Goal: Task Accomplishment & Management: Use online tool/utility

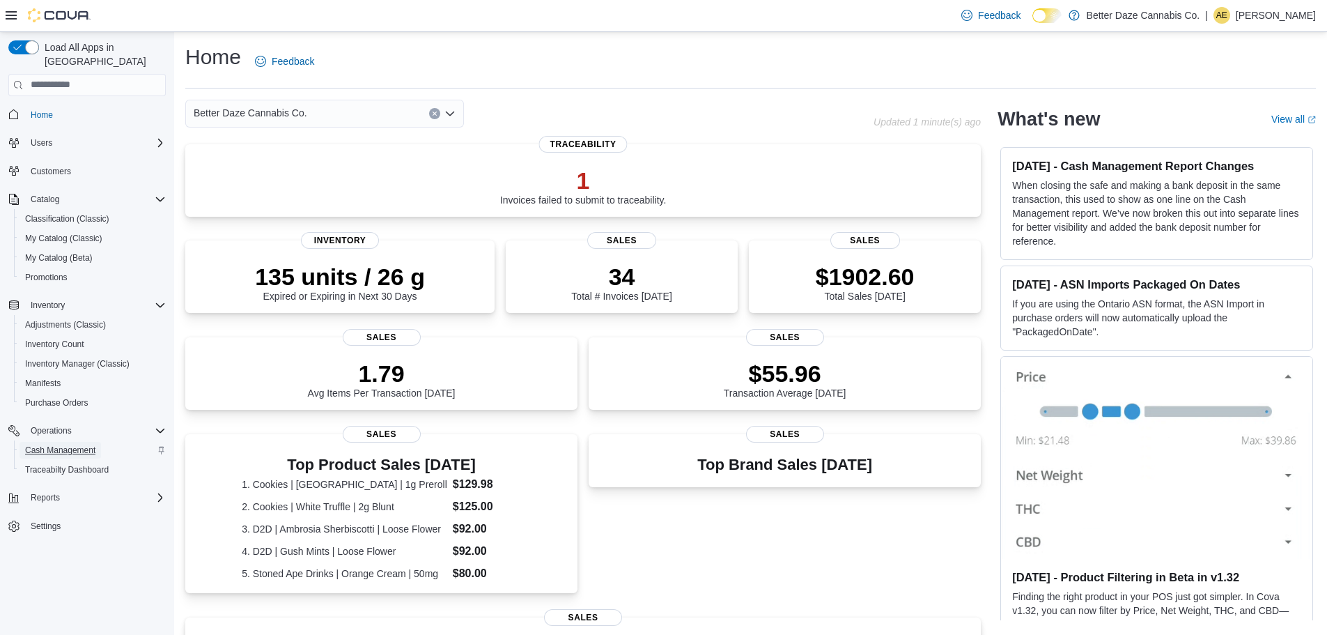
click at [68, 444] on span "Cash Management" at bounding box center [60, 449] width 70 height 11
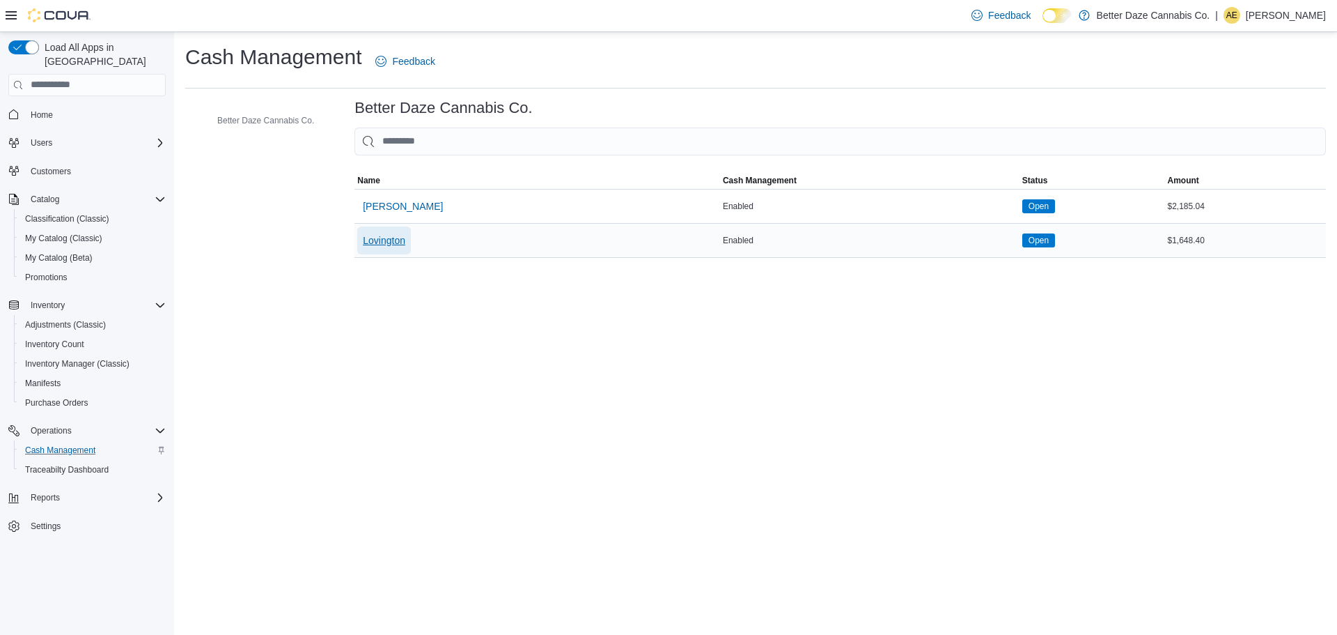
click at [385, 242] on span "Lovington" at bounding box center [384, 240] width 42 height 14
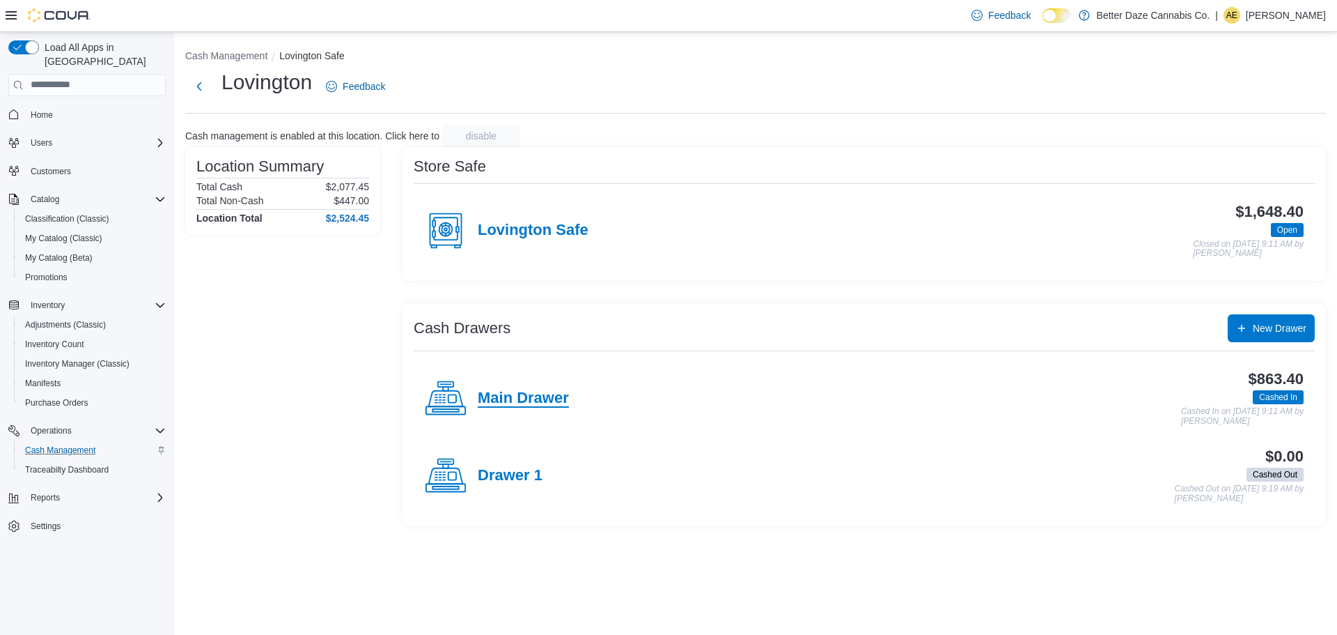
click at [534, 395] on h4 "Main Drawer" at bounding box center [523, 398] width 91 height 18
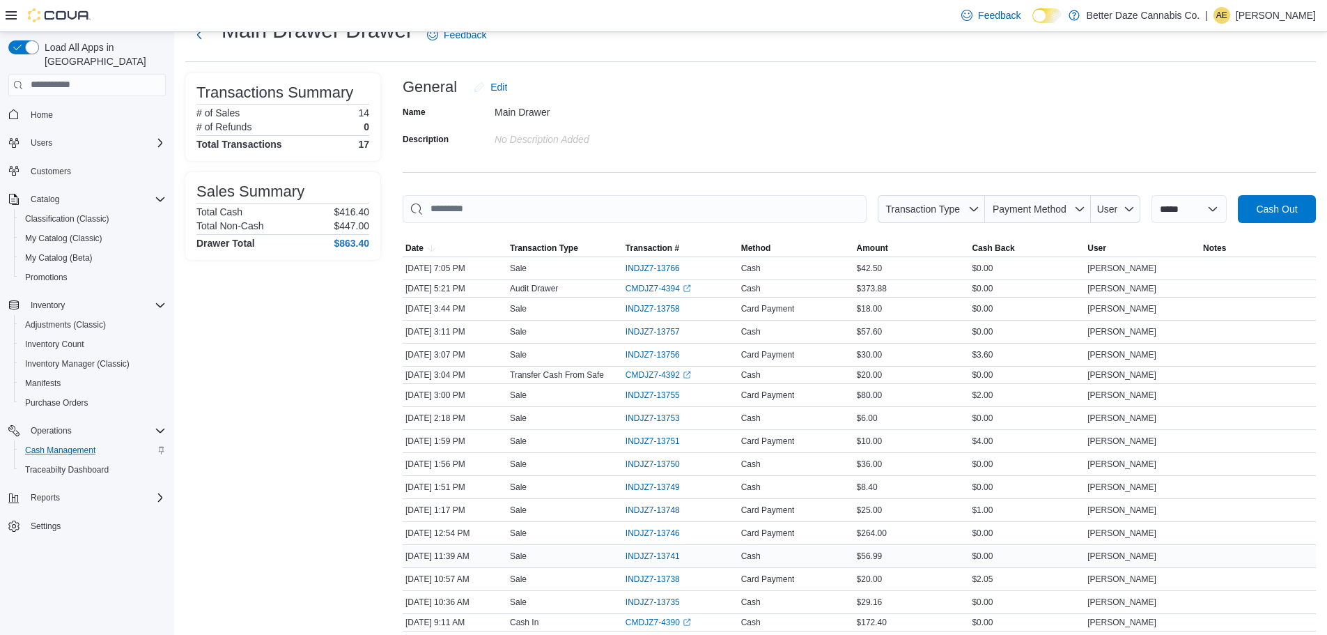
scroll to position [51, 0]
click at [661, 268] on span "INDJZ7-13766" at bounding box center [653, 268] width 54 height 11
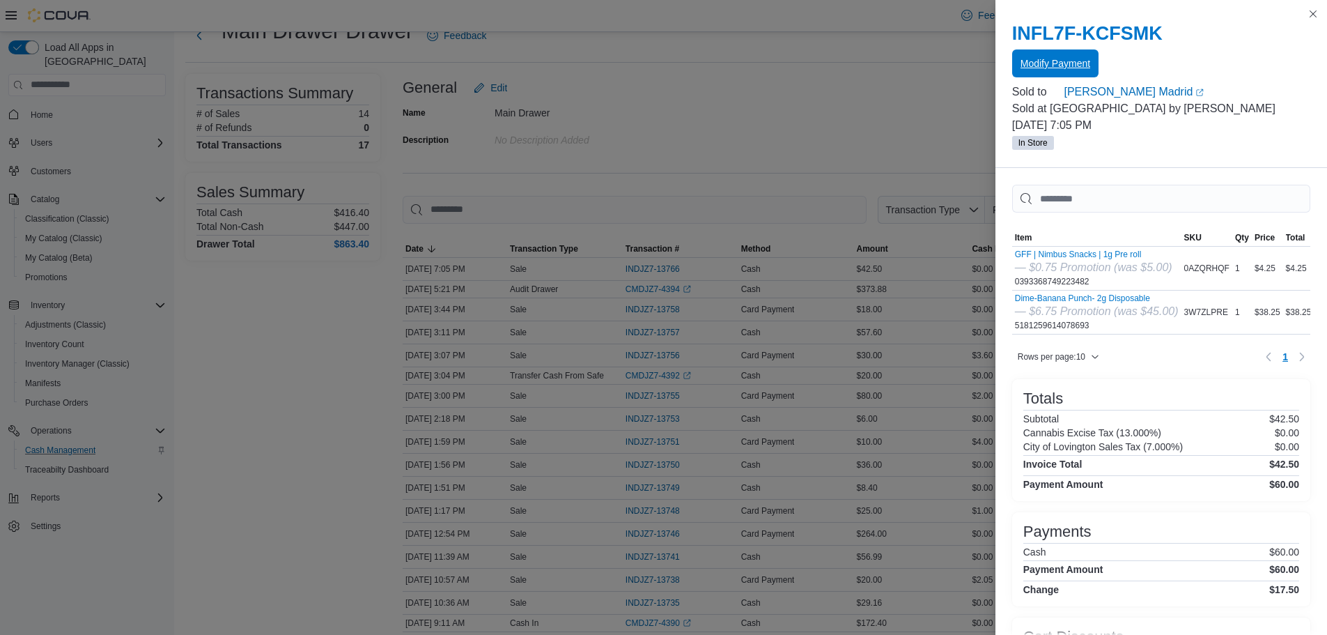
click at [1048, 61] on span "Modify Payment" at bounding box center [1055, 63] width 70 height 14
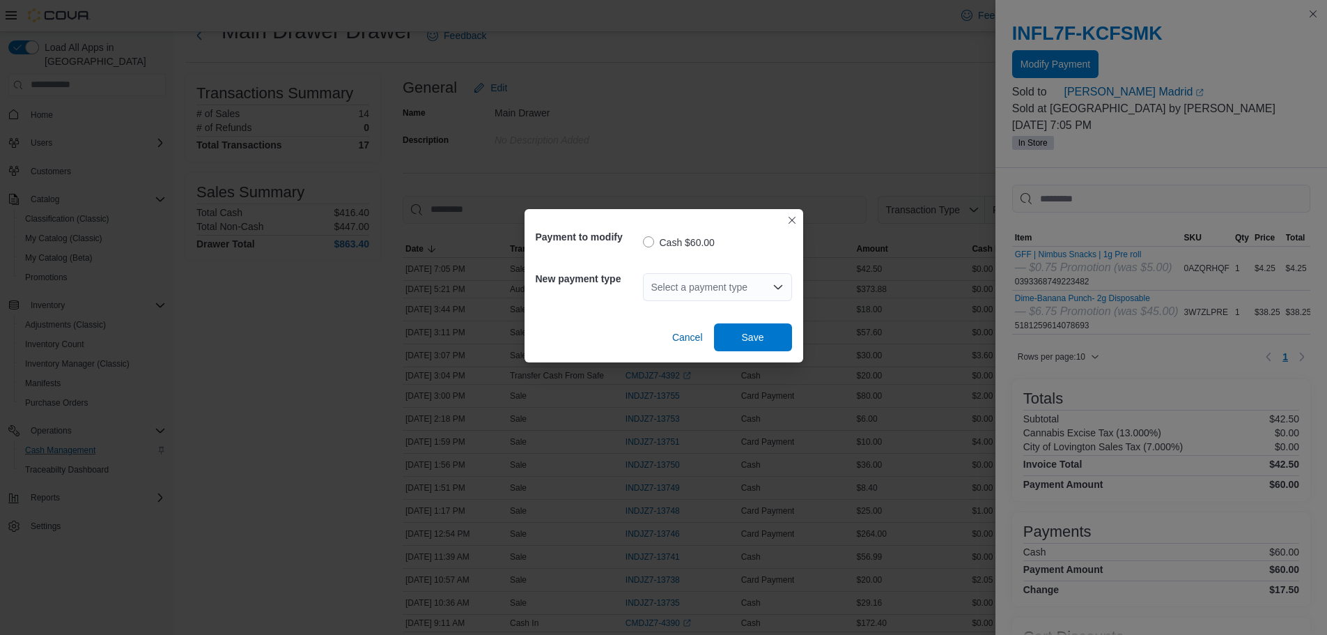
click at [735, 284] on div "Select a payment type" at bounding box center [717, 287] width 149 height 28
click at [742, 309] on span "Card Payment" at bounding box center [726, 311] width 116 height 14
click at [755, 336] on span "Save" at bounding box center [753, 336] width 22 height 14
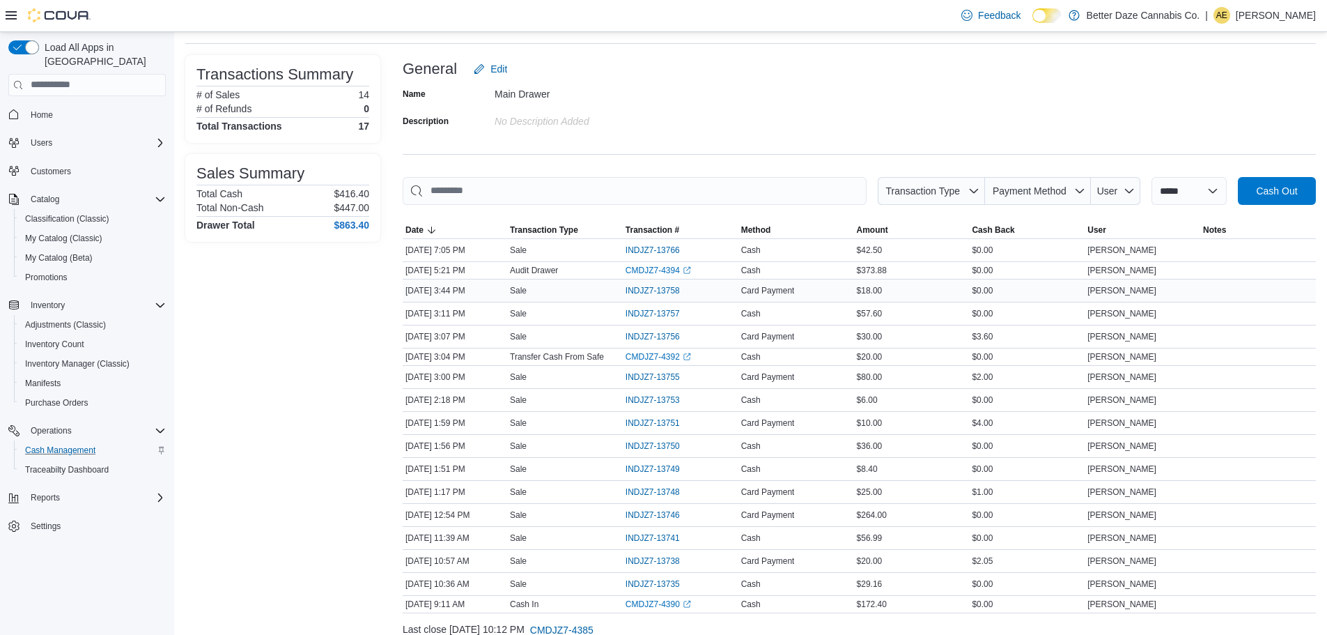
scroll to position [0, 0]
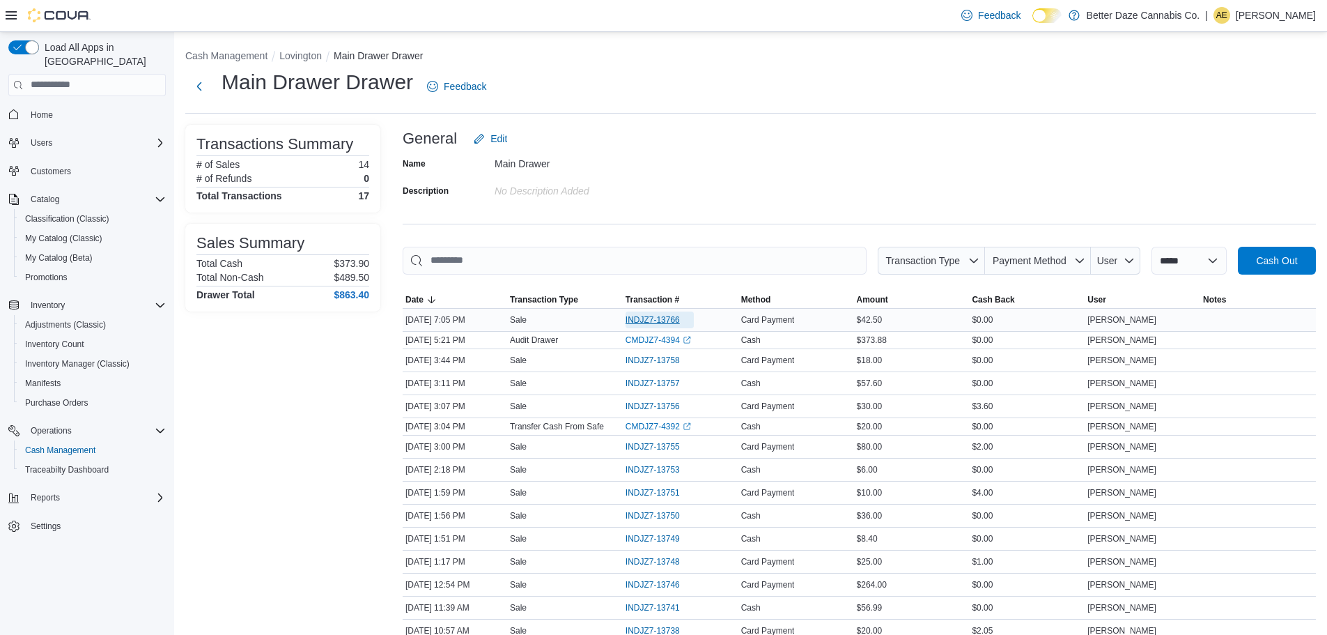
click at [658, 317] on span "INDJZ7-13766" at bounding box center [653, 319] width 54 height 11
click at [285, 423] on div "Transactions Summary # of Sales 14 # of Refunds 0 Total Transactions 17 Sales S…" at bounding box center [282, 434] width 195 height 619
click at [44, 109] on span "Home" at bounding box center [42, 114] width 22 height 11
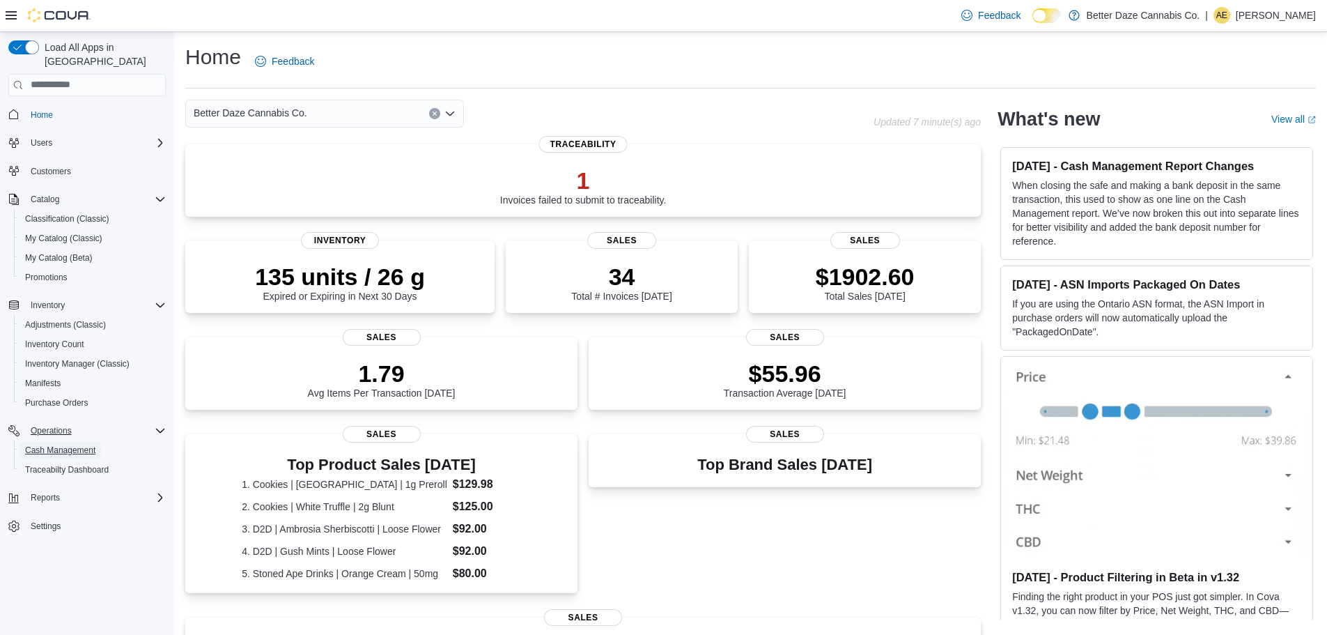
drag, startPoint x: 79, startPoint y: 435, endPoint x: 135, endPoint y: 410, distance: 60.8
click at [79, 444] on span "Cash Management" at bounding box center [60, 449] width 70 height 11
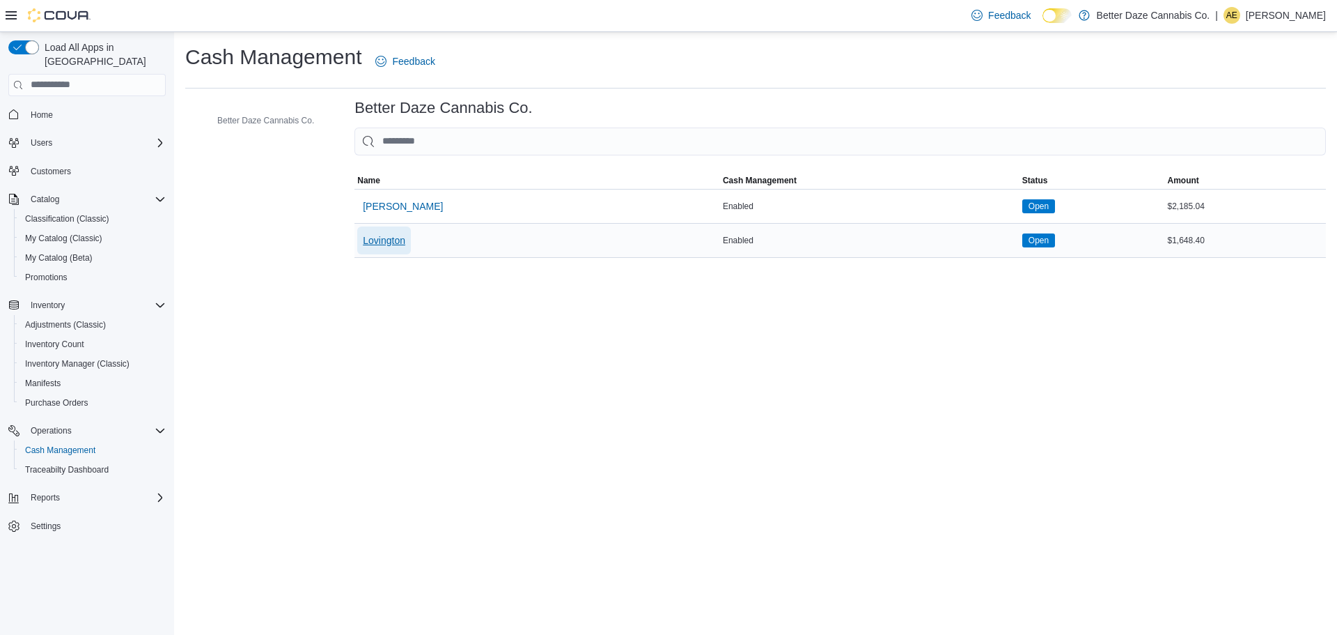
click at [382, 237] on span "Lovington" at bounding box center [384, 240] width 42 height 14
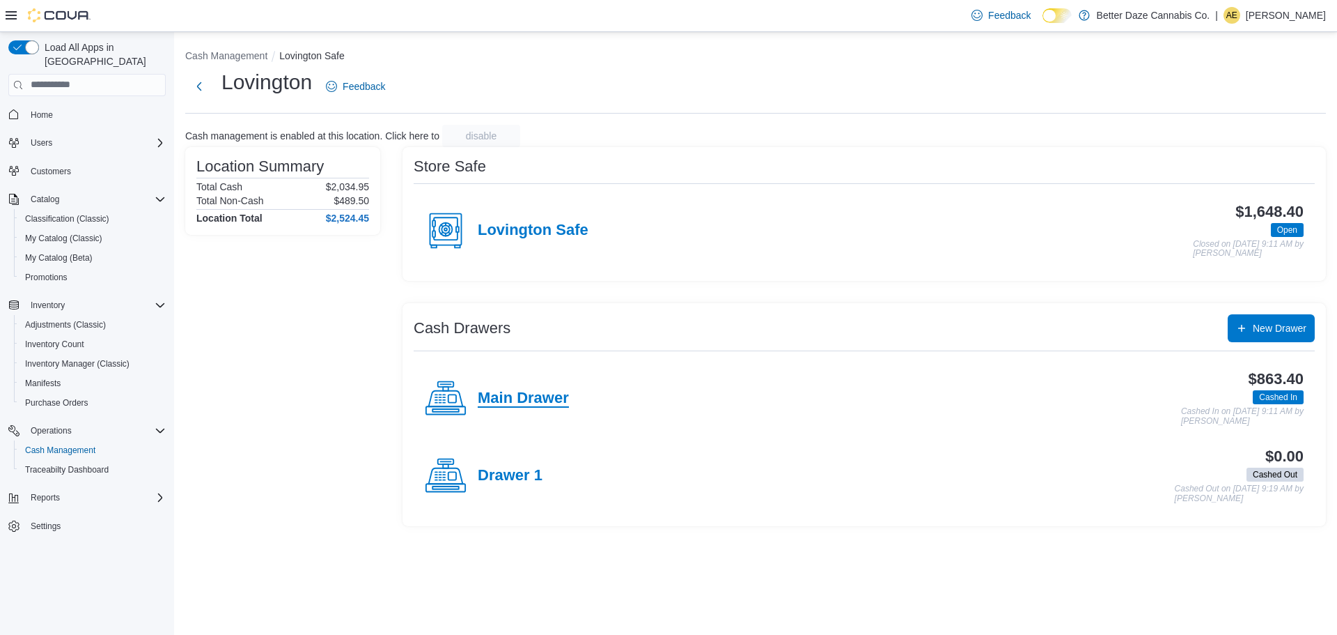
click at [505, 396] on h4 "Main Drawer" at bounding box center [523, 398] width 91 height 18
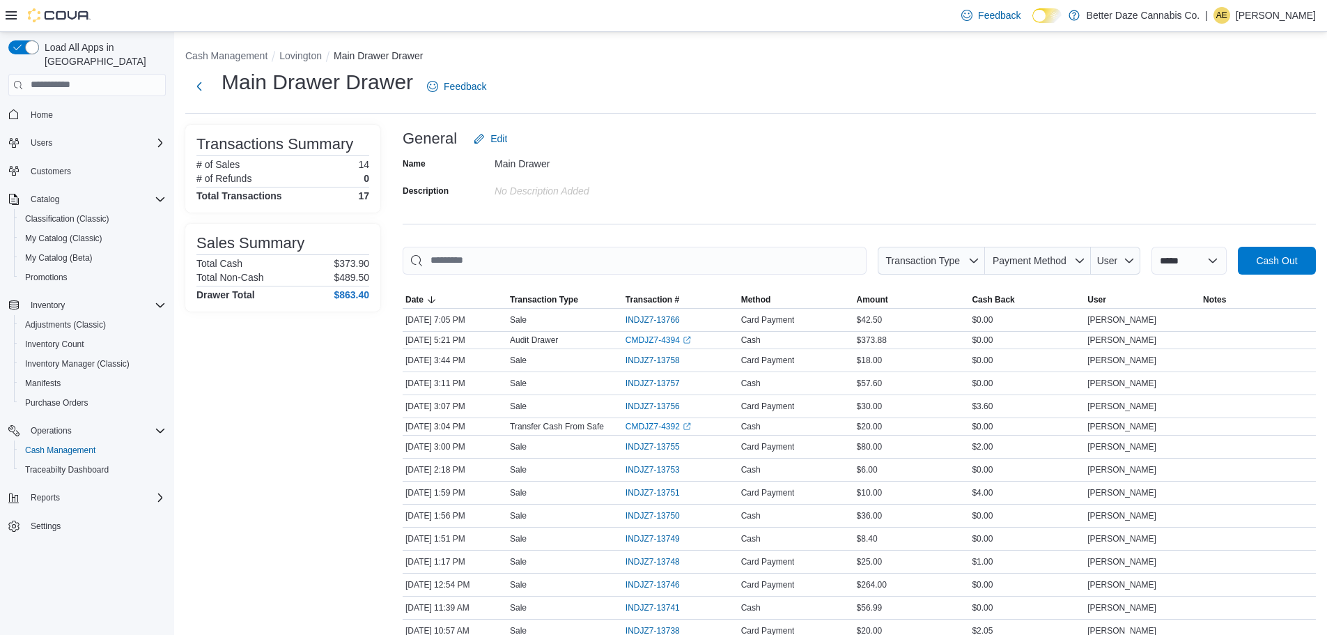
click at [71, 106] on span "Home" at bounding box center [95, 114] width 141 height 17
